Goal: Transaction & Acquisition: Subscribe to service/newsletter

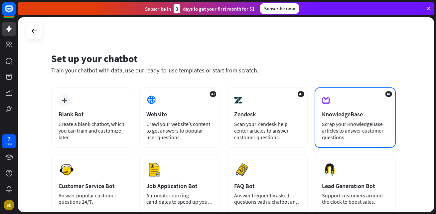
click at [336, 122] on div "Scrap your KnowledgeBase articles to answer customer questions." at bounding box center [355, 131] width 66 height 20
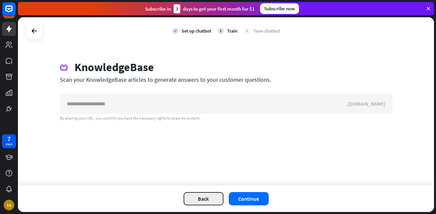
click at [205, 202] on button "Back" at bounding box center [203, 198] width 40 height 13
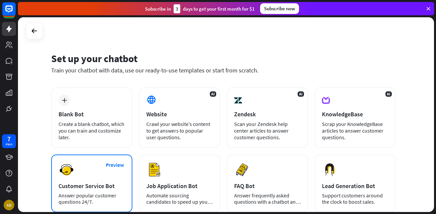
click at [83, 180] on div "Preview Customer Service Bot Answer popular customer questions 24/7." at bounding box center [91, 183] width 81 height 58
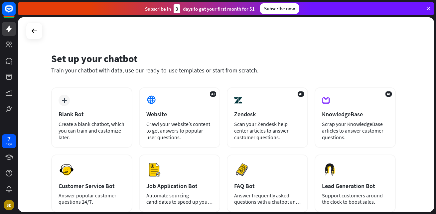
drag, startPoint x: 428, startPoint y: 135, endPoint x: 425, endPoint y: 163, distance: 28.1
click at [425, 163] on div "Set up your chatbot Train your chatbot with data, use our ready-to-use template…" at bounding box center [226, 114] width 416 height 195
click at [273, 7] on div "Subscribe now" at bounding box center [279, 8] width 39 height 11
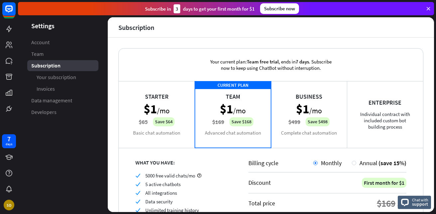
click at [166, 102] on div "Starter $1 /mo $65 Save $64 Basic chat automation" at bounding box center [157, 114] width 76 height 66
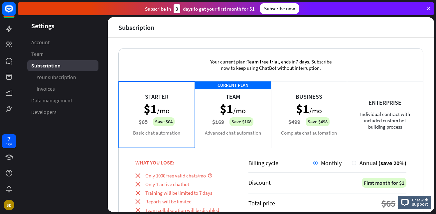
click at [249, 117] on div "CURRENT PLAN Team $1 /mo $169 Save $168 Advanced chat automation" at bounding box center [233, 114] width 76 height 66
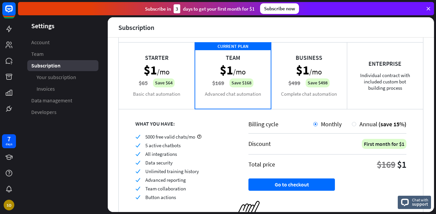
scroll to position [57, 0]
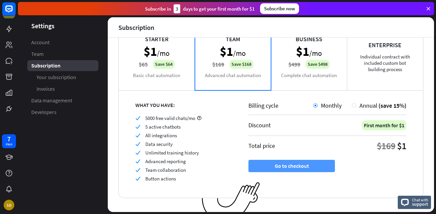
click at [281, 166] on button "Go to checkout" at bounding box center [291, 166] width 86 height 12
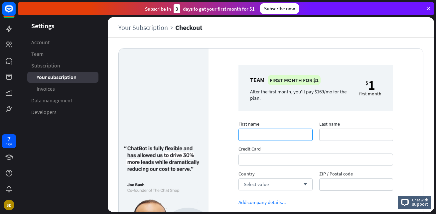
click at [254, 137] on input "First name" at bounding box center [275, 135] width 74 height 12
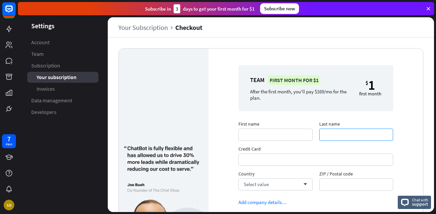
type input "*****"
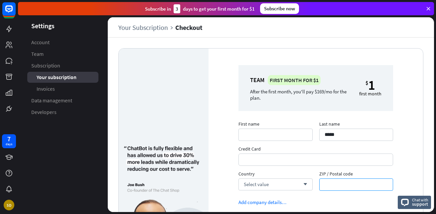
type input "****"
type input "*****"
click at [266, 183] on span "Select value" at bounding box center [256, 184] width 25 height 6
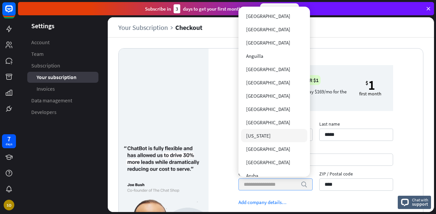
scroll to position [53, 0]
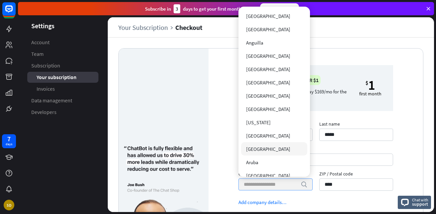
click at [251, 149] on span "[GEOGRAPHIC_DATA]" at bounding box center [268, 149] width 44 height 6
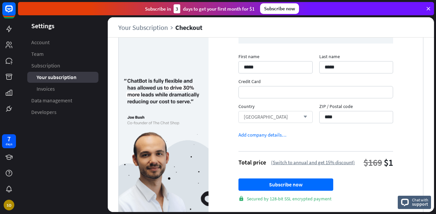
scroll to position [69, 0]
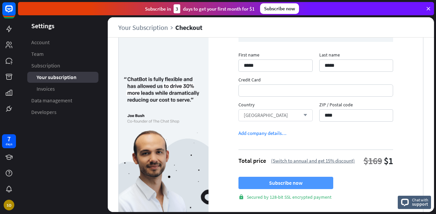
click at [281, 181] on button "Subscribe now" at bounding box center [285, 183] width 95 height 12
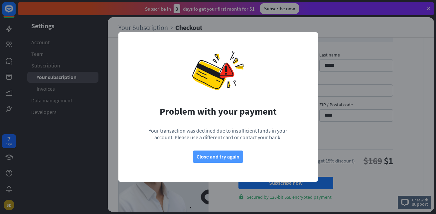
click at [211, 154] on button "Close and try again" at bounding box center [218, 156] width 50 height 12
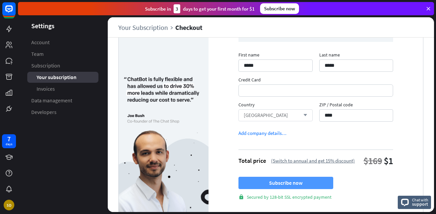
click at [275, 181] on button "Subscribe now" at bounding box center [285, 183] width 95 height 12
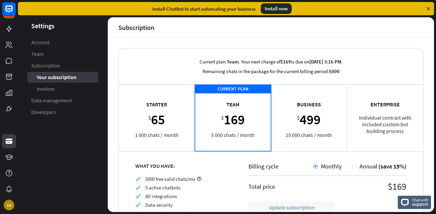
drag, startPoint x: 428, startPoint y: 130, endPoint x: 431, endPoint y: 179, distance: 49.3
click at [431, 179] on div "Current plan: Team . Your next charge of $169 is due on [DATE] 3:16 PM . Remain…" at bounding box center [271, 125] width 326 height 174
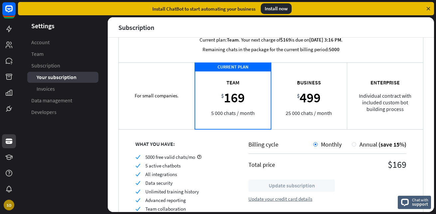
click at [156, 100] on div "For small companies. Starter $ 65 1 000 chats / month" at bounding box center [157, 95] width 76 height 66
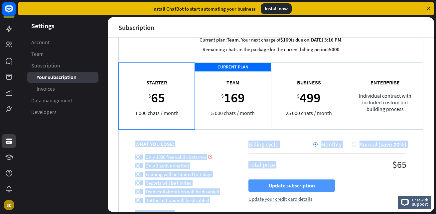
click at [299, 181] on button "Update subscription" at bounding box center [291, 185] width 86 height 12
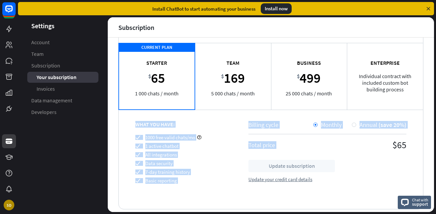
scroll to position [49, 0]
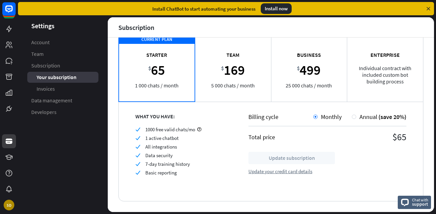
click at [329, 176] on div "Billing cycle Monthly Annual (save 20%) Total price $65 Update subscription Upd…" at bounding box center [327, 151] width 191 height 100
click at [40, 39] on link "Account" at bounding box center [62, 42] width 71 height 11
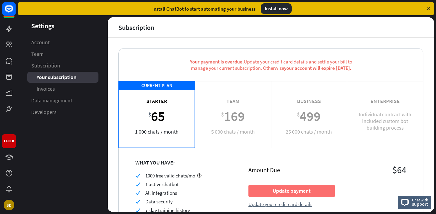
click at [281, 6] on div "Install now" at bounding box center [275, 8] width 31 height 11
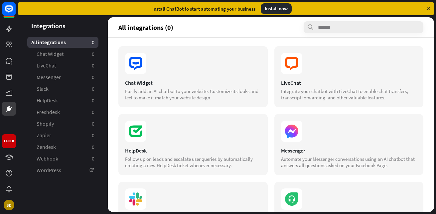
scroll to position [1, 0]
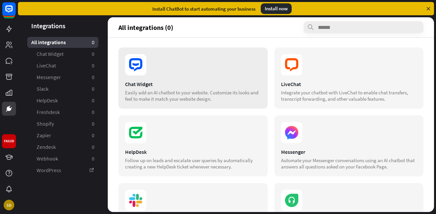
click at [171, 74] on section at bounding box center [193, 64] width 136 height 21
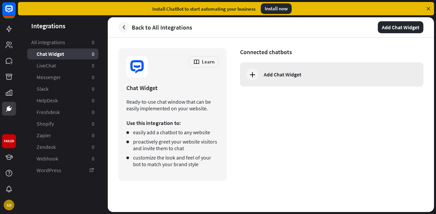
click at [249, 73] on icon at bounding box center [252, 74] width 8 height 8
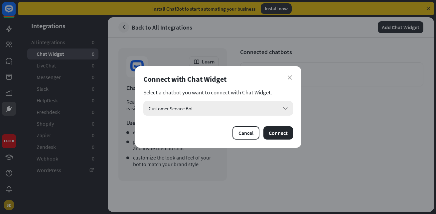
click at [285, 103] on div "Customer Service Bot arrow_down" at bounding box center [217, 108] width 149 height 15
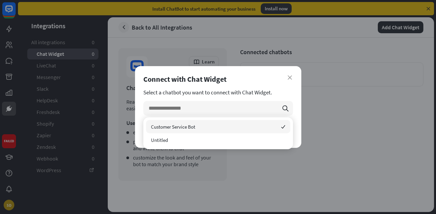
click at [161, 127] on span "Customer Service Bot" at bounding box center [173, 127] width 44 height 6
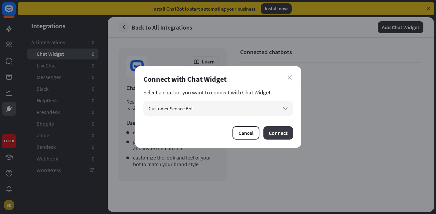
click at [271, 129] on button "Connect" at bounding box center [278, 132] width 30 height 13
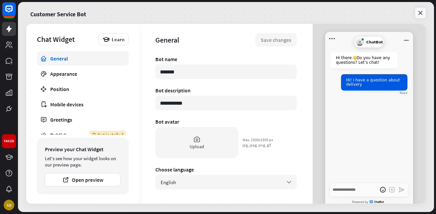
click at [421, 9] on link at bounding box center [420, 13] width 11 height 11
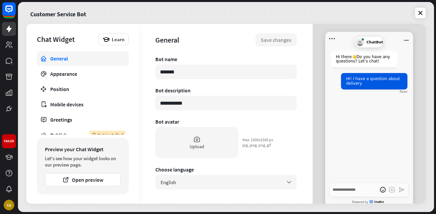
type textarea "*"
